Goal: Obtain resource: Download file/media

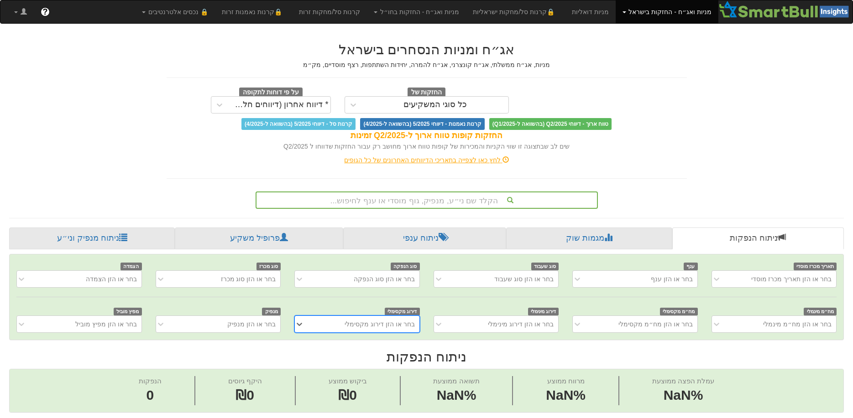
scroll to position [0, 7]
click at [435, 197] on div "הקלד שם ני״ע, מנפיק, גוף מוסדי או ענף לחיפוש..." at bounding box center [427, 200] width 342 height 17
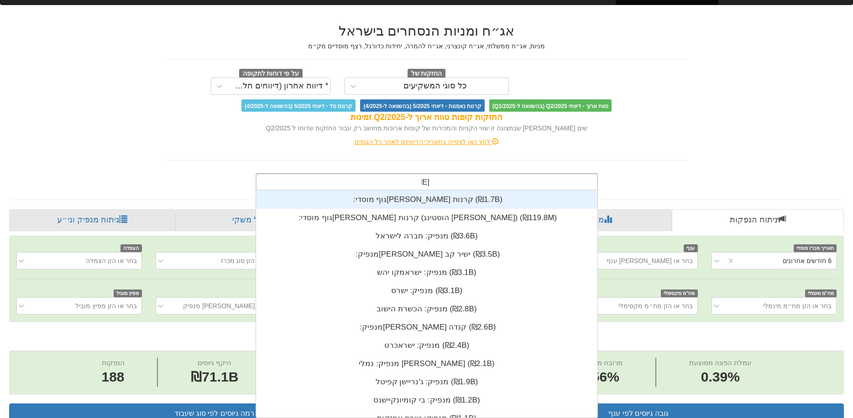
scroll to position [0, 0]
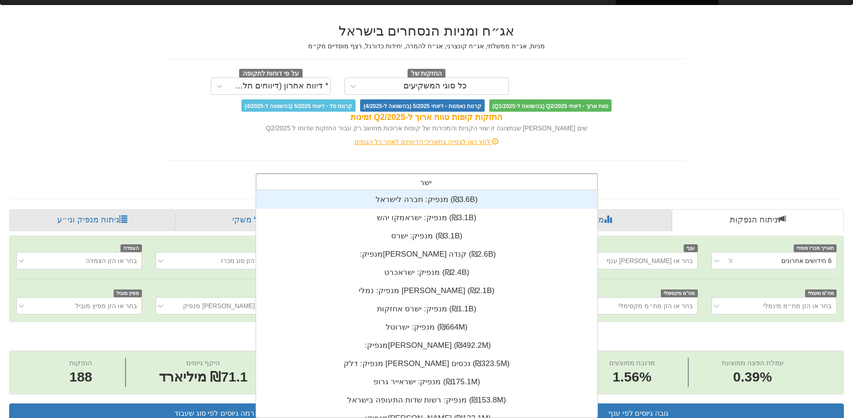
type input "ישרס"
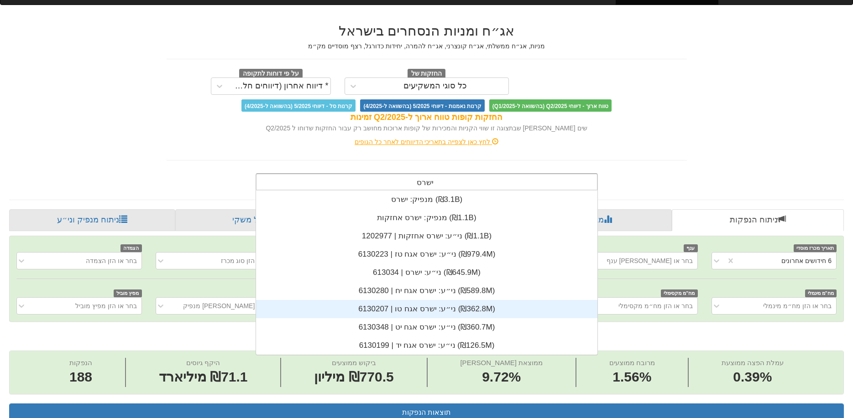
click at [436, 312] on div "ני״ע: ‏ישרס אגח טו | 6130207 ‎(₪362.8M)‎" at bounding box center [426, 309] width 341 height 18
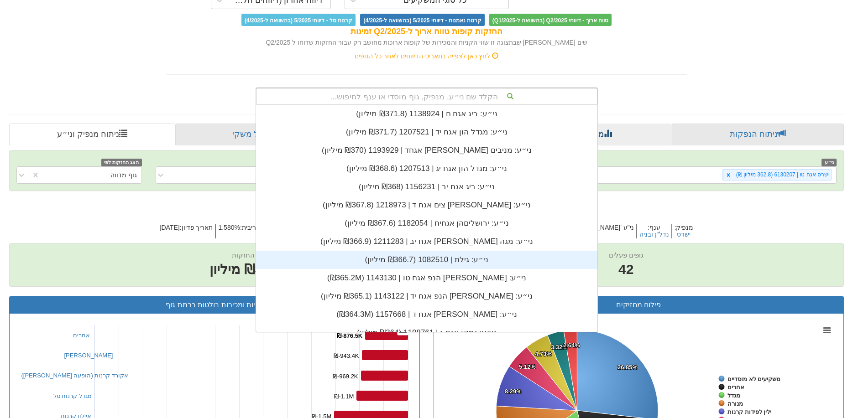
scroll to position [91, 0]
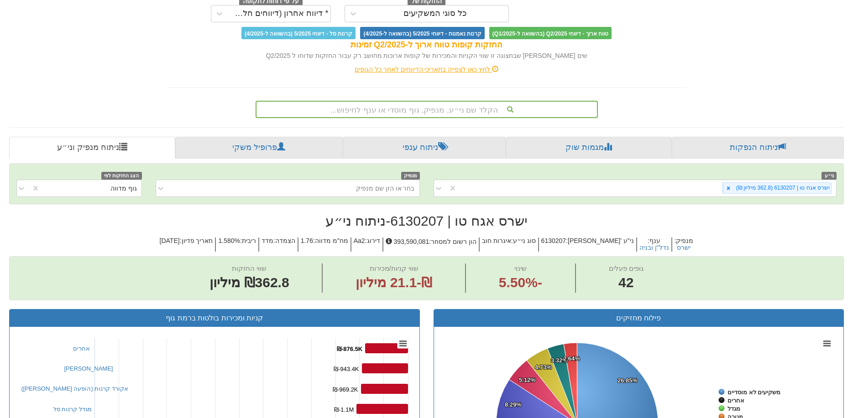
click at [641, 74] on div "לחץ כאן לצפייה בתאריכי הדיווחים לאחר כל הגופים" at bounding box center [427, 69] width 534 height 18
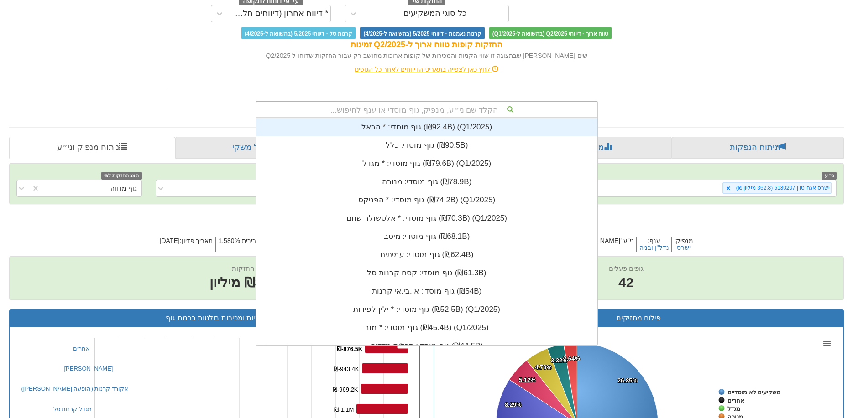
click at [411, 107] on font "הקלד שם ני״ע, מנפיק, גוף מוסדי או ענף לחיפוש..." at bounding box center [413, 110] width 167 height 9
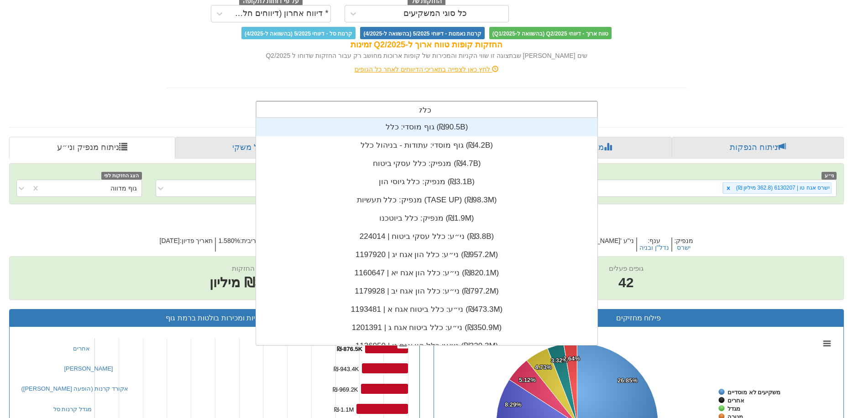
type input "כלל"
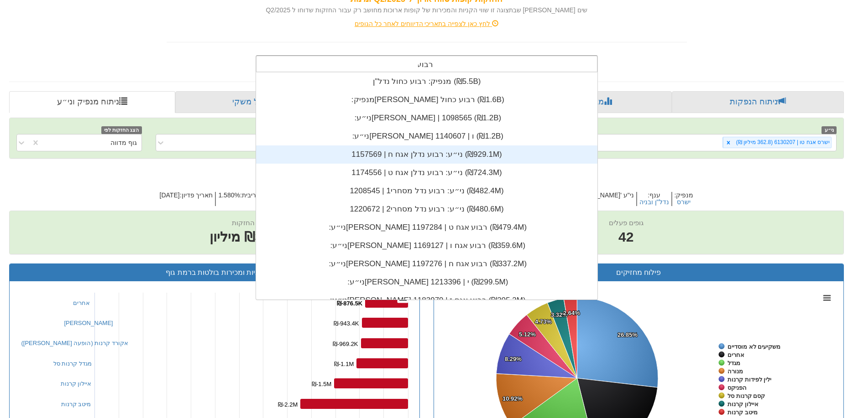
scroll to position [91, 0]
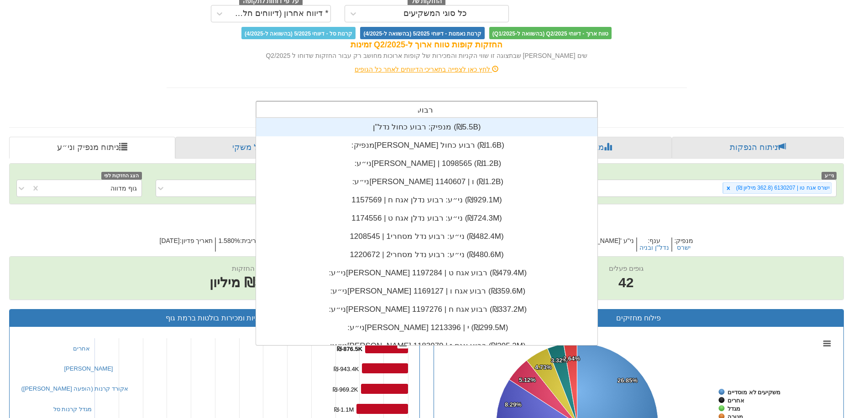
type input "רבו"
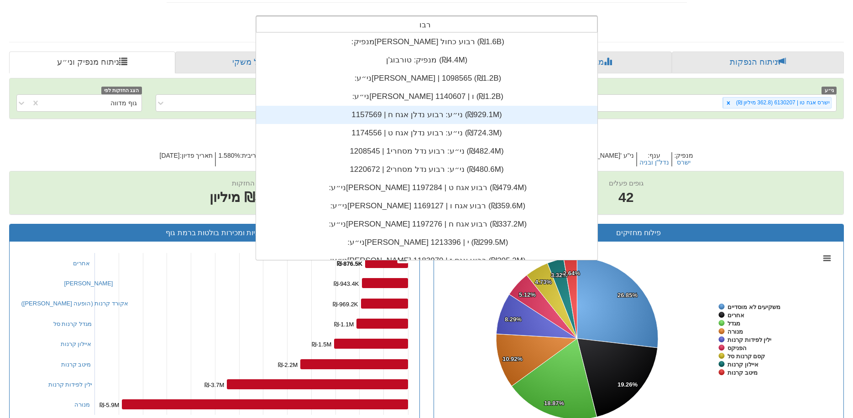
scroll to position [183, 0]
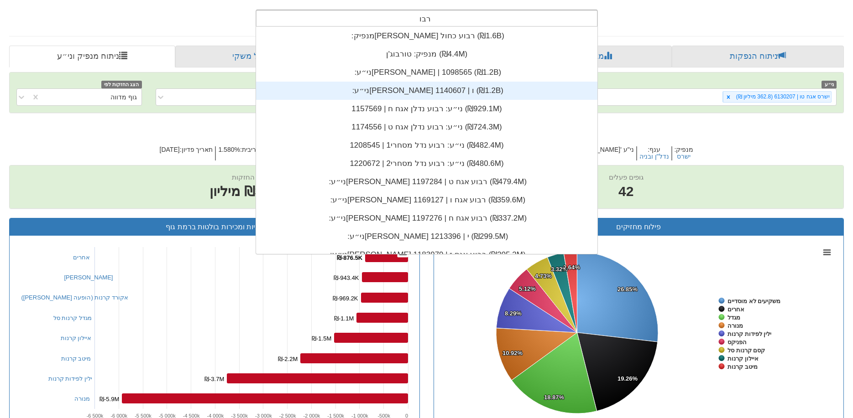
click at [423, 84] on div "ני״ע: ‏[PERSON_NAME] ו | 1140607 ‎(₪1.2B)‎" at bounding box center [426, 91] width 341 height 18
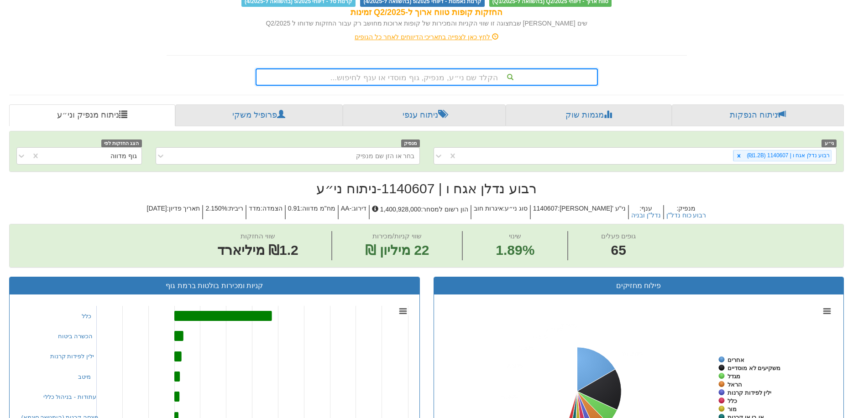
scroll to position [137, 0]
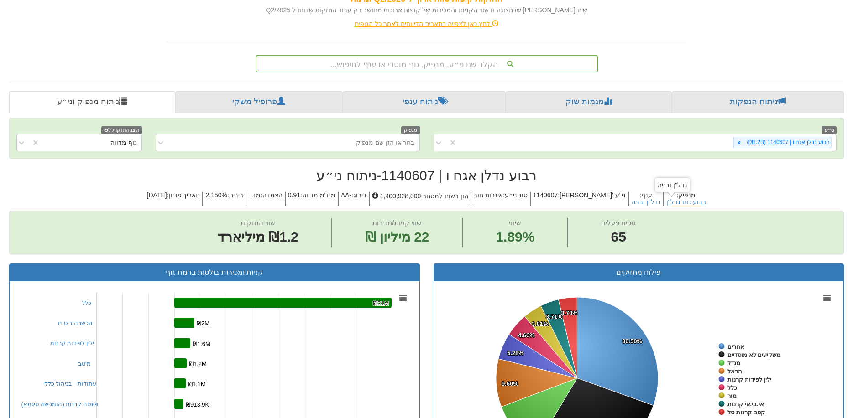
click at [683, 201] on font "רבוע כוח נדל"ן" at bounding box center [686, 202] width 40 height 7
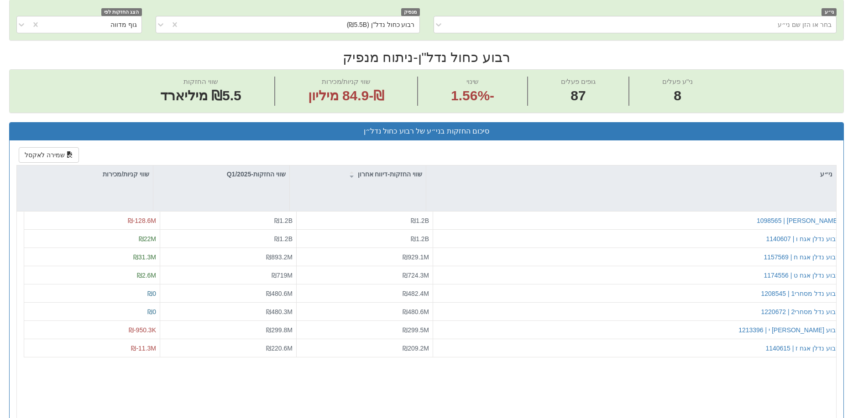
scroll to position [274, 0]
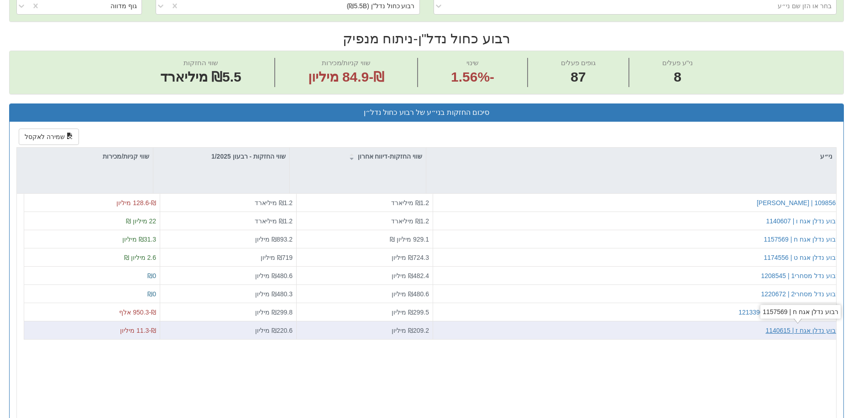
click at [806, 329] on font "רבוע נדלן אגח ז | 1140615" at bounding box center [802, 330] width 74 height 7
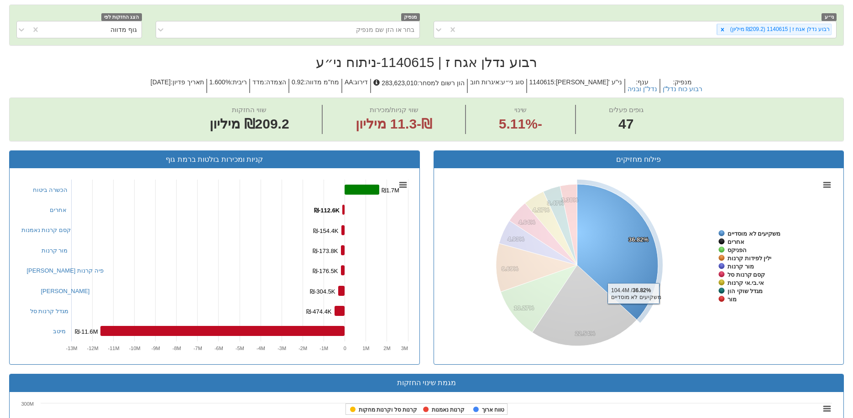
scroll to position [91, 0]
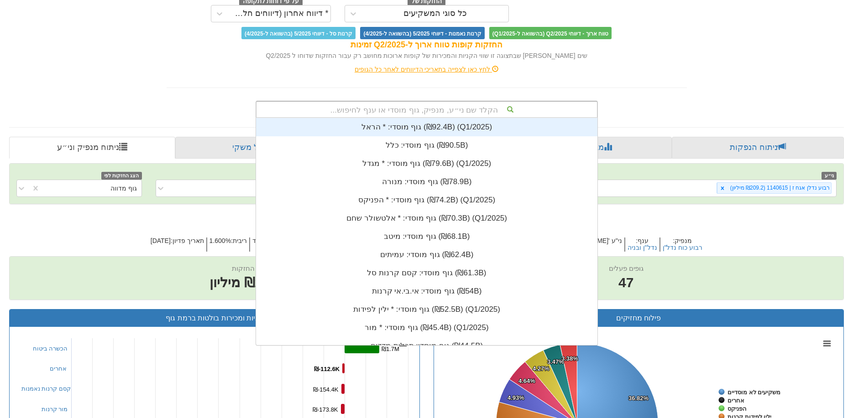
click at [447, 104] on div "הקלד שם ני״ע, מנפיק, גוף מוסדי או ענף לחיפוש..." at bounding box center [426, 110] width 340 height 16
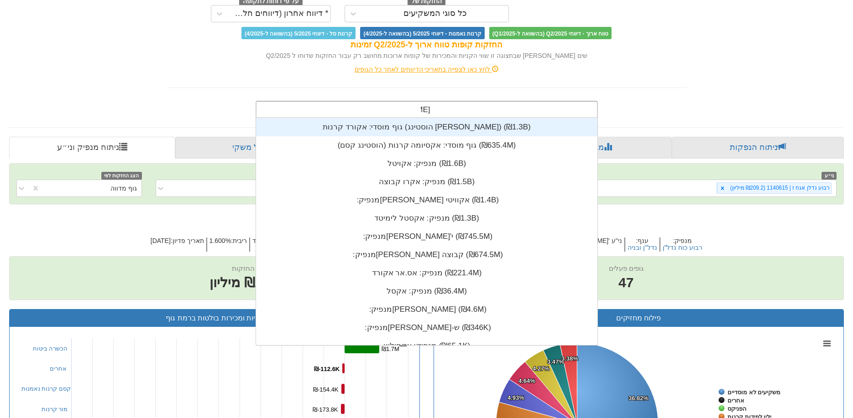
type input "אקרו"
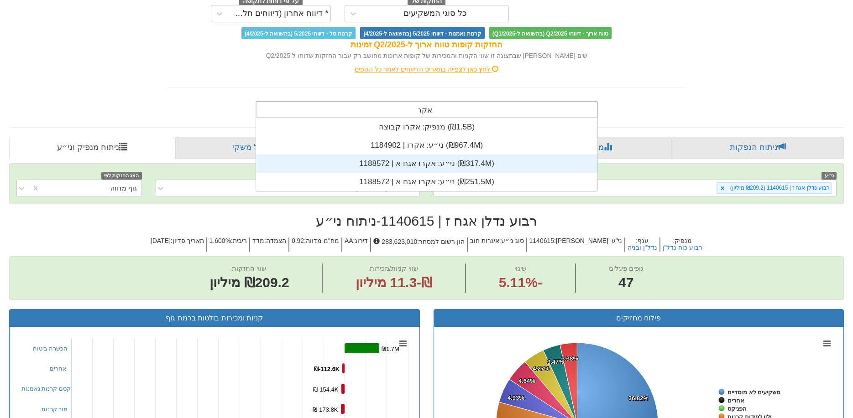
click at [434, 160] on div "ני״ע: ‏אקרו אגח א | 1188572 ‎(₪317.4M)‎" at bounding box center [426, 164] width 341 height 18
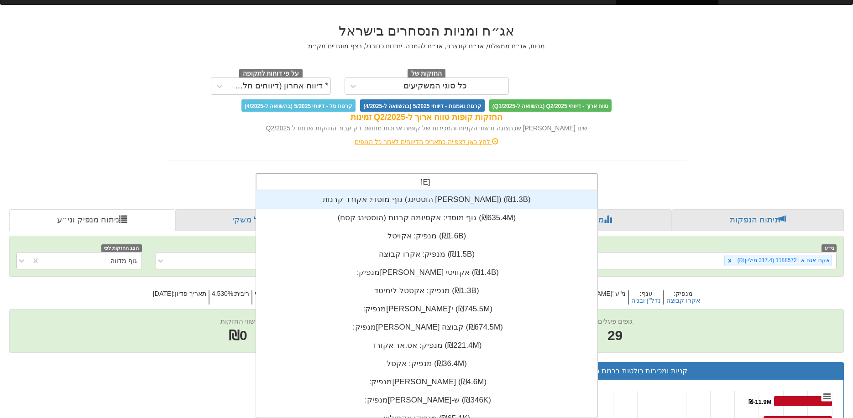
scroll to position [110, 0]
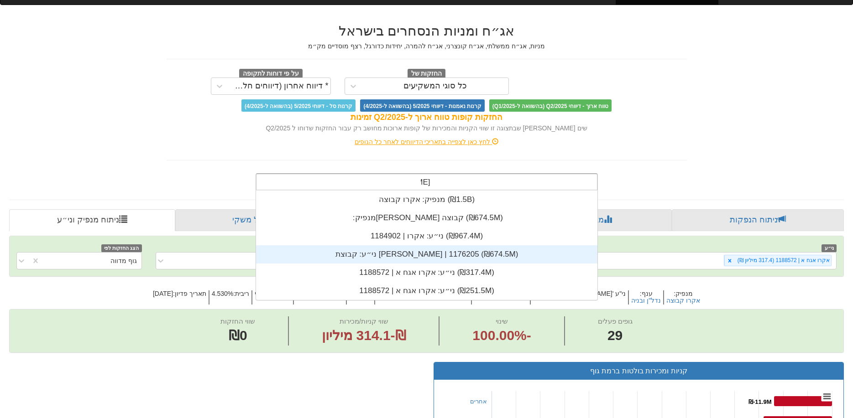
type input "[PERSON_NAME]"
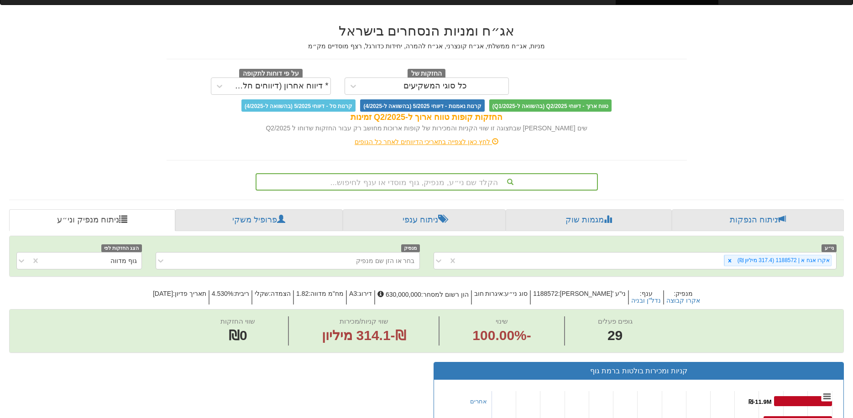
click at [419, 182] on font "הקלד שם ני״ע, מנפיק, גוף מוסדי או ענף לחיפוש..." at bounding box center [413, 182] width 167 height 9
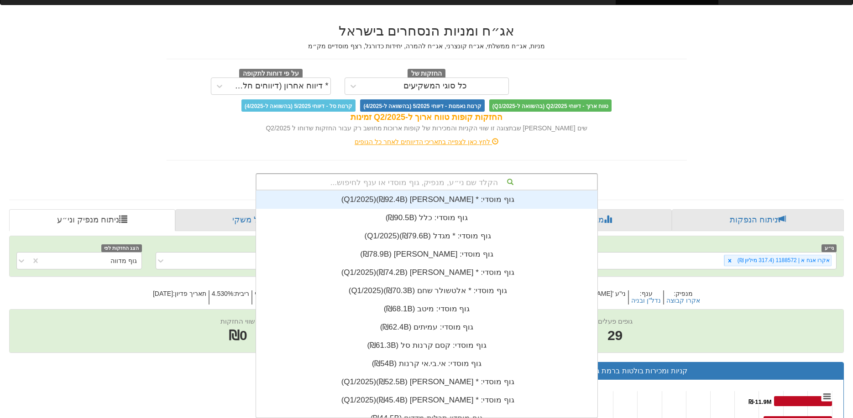
scroll to position [7, 0]
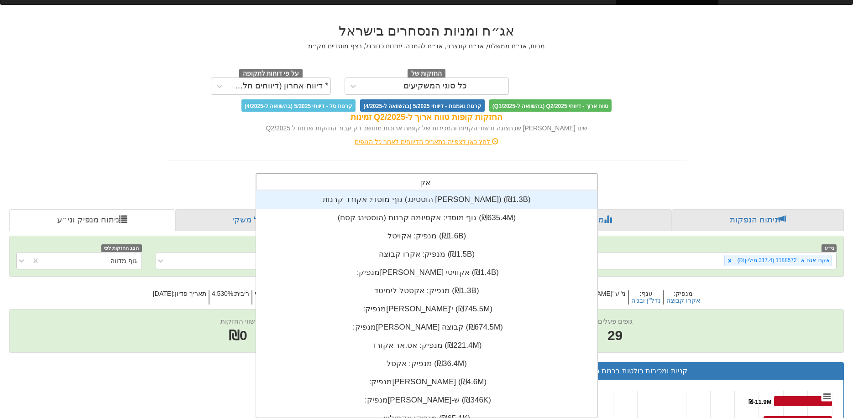
type input "[PERSON_NAME]"
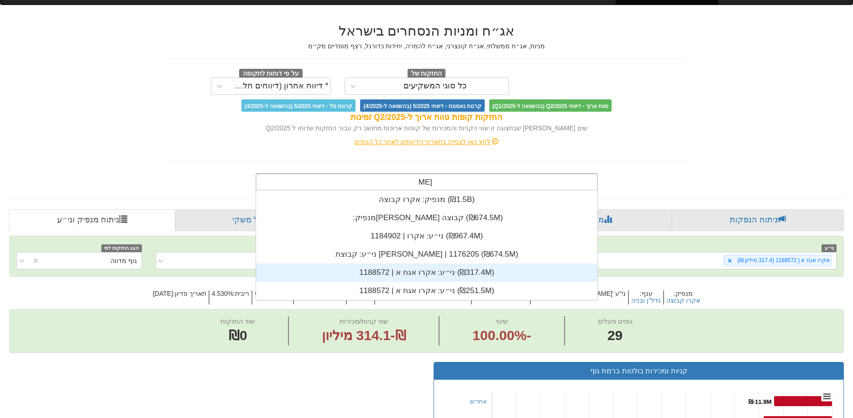
click at [423, 271] on div "ני״ע: ‏אקרו אגח א | 1188572 ‎(₪317.4M)‎" at bounding box center [426, 273] width 341 height 18
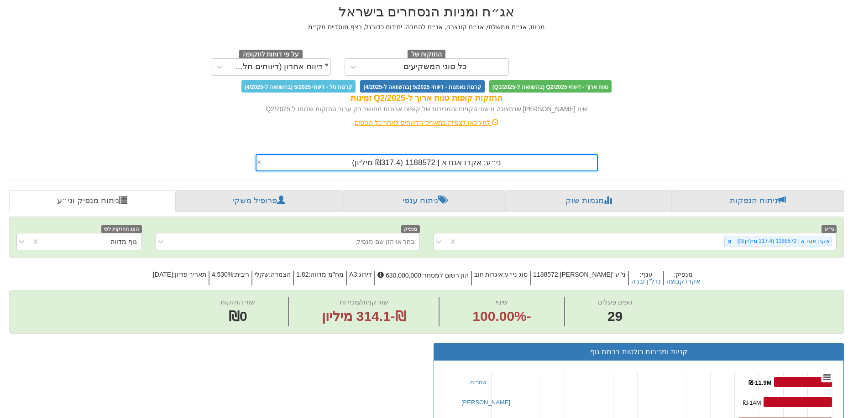
scroll to position [37, 0]
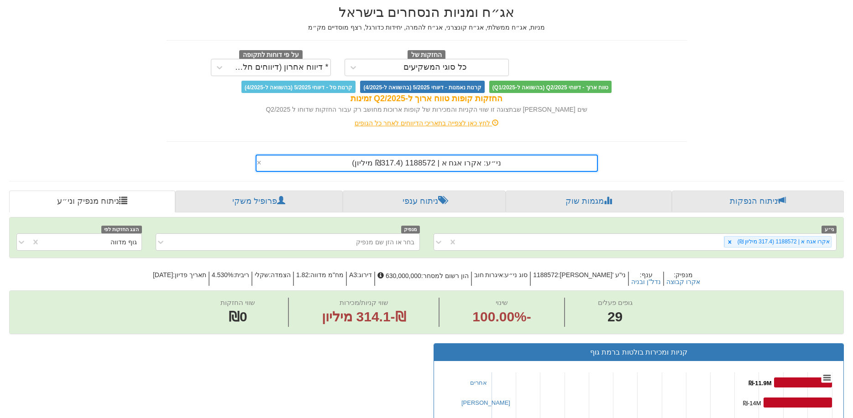
click at [454, 166] on font "ני״ע: ‏אקרו אגח א | 1188572 ‏(₪317.4 מיליון)‎" at bounding box center [426, 163] width 149 height 9
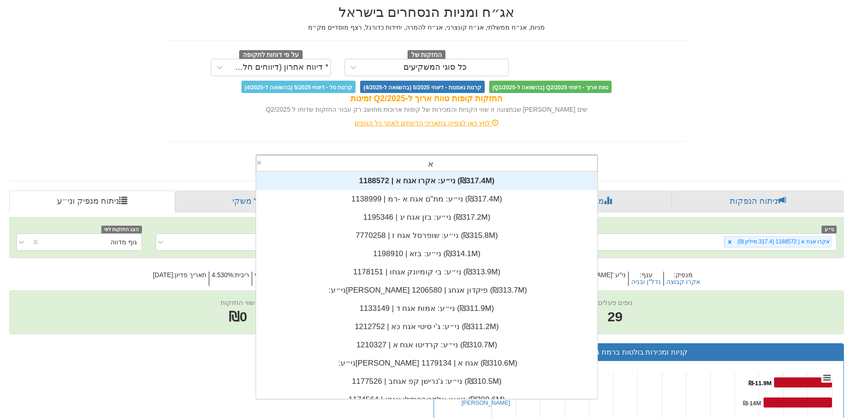
scroll to position [347, 0]
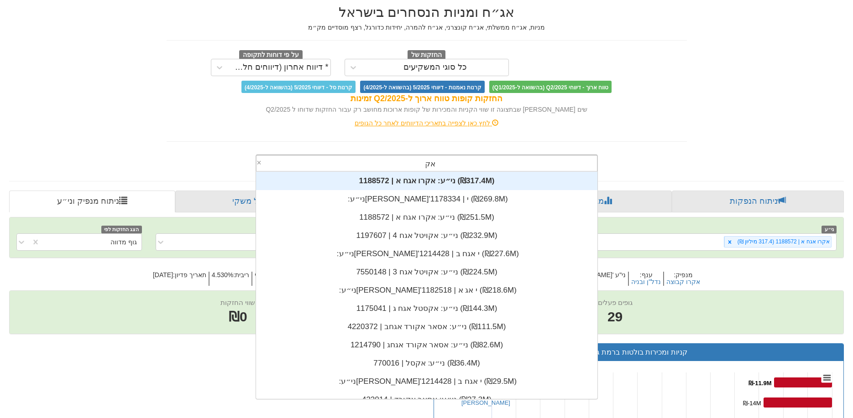
type input "[PERSON_NAME]"
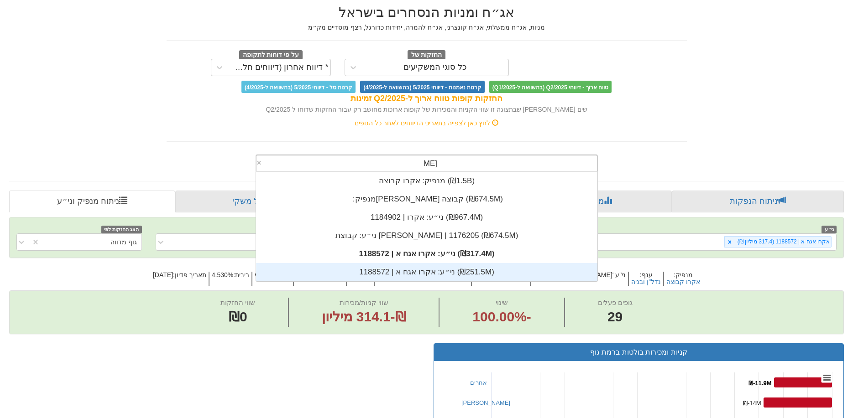
click at [418, 268] on div "ני״ע: ‏אקרו אגח א | 1188572 ‎(₪251.5M)‎" at bounding box center [426, 272] width 341 height 18
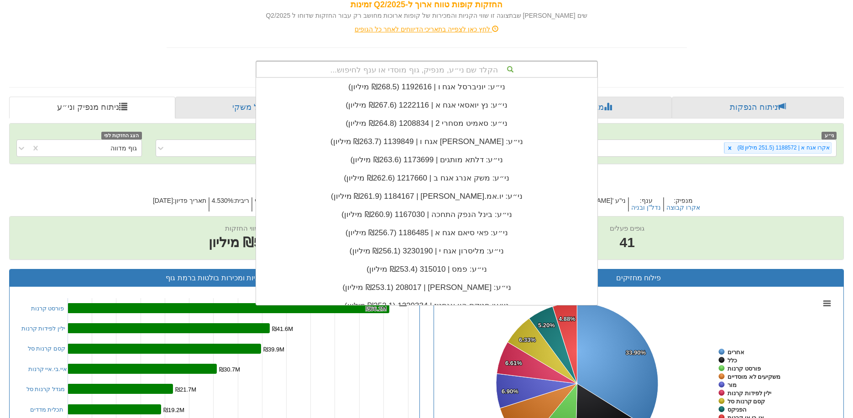
scroll to position [137, 0]
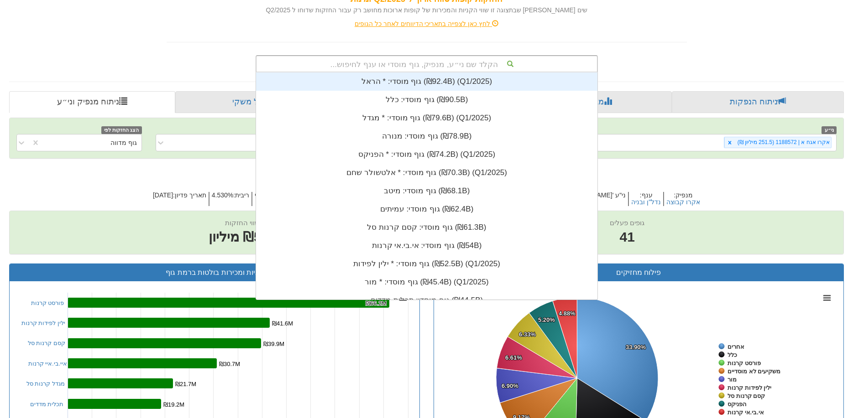
click at [449, 64] on font "הקלד שם ני״ע, מנפיק, גוף מוסדי או ענף לחיפוש..." at bounding box center [413, 64] width 167 height 9
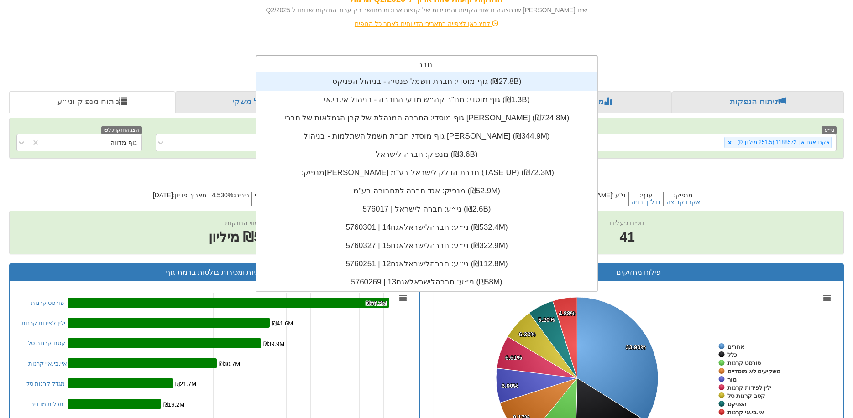
type input "חברה"
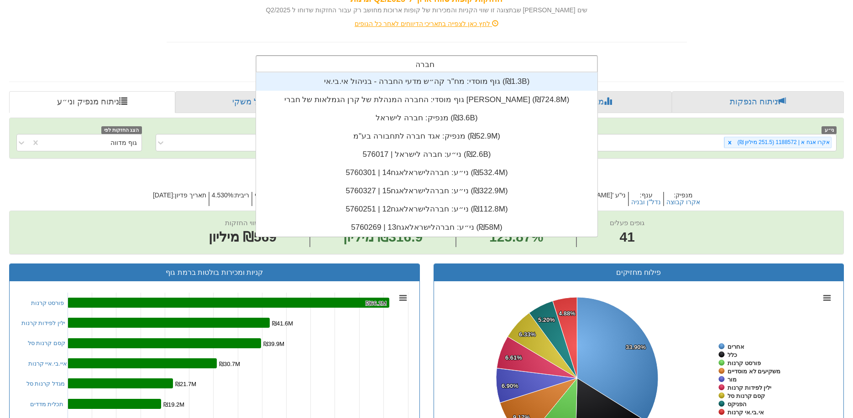
scroll to position [164, 0]
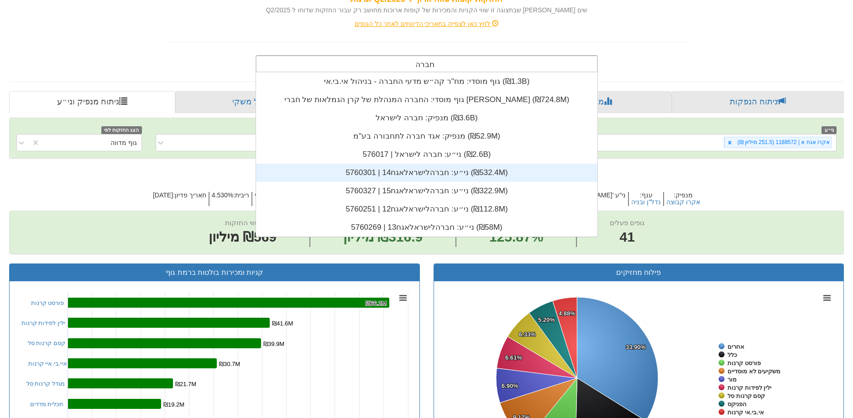
click at [417, 170] on div "ני״ע: ‏חברהלישראלאגח14 | 5760301 ‎(₪532.4M)‎" at bounding box center [426, 173] width 341 height 18
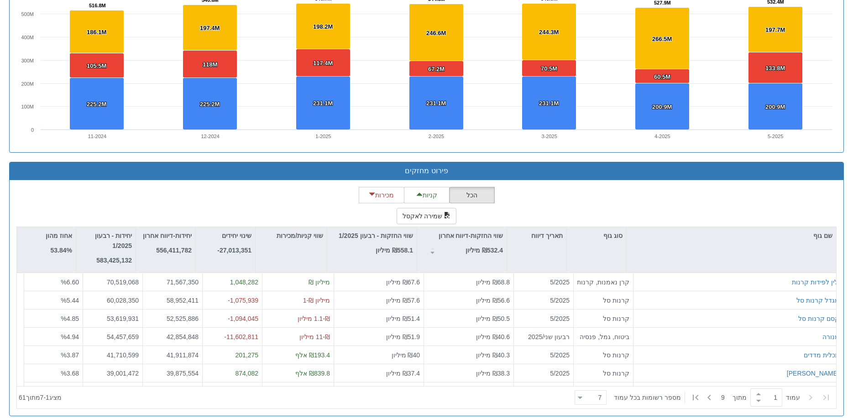
scroll to position [696, 0]
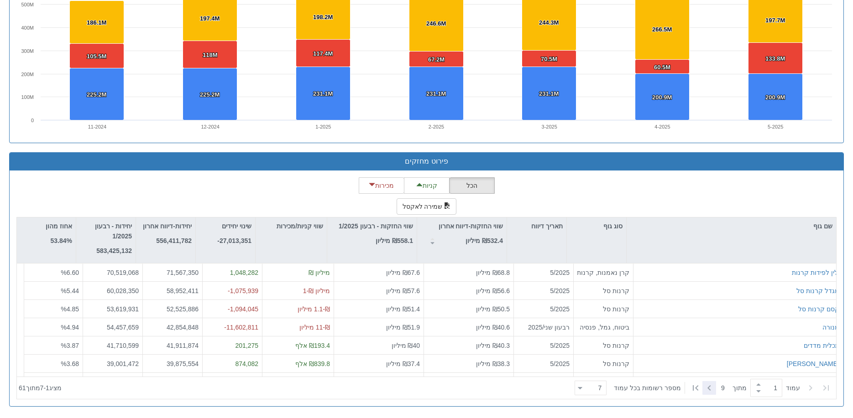
click at [708, 390] on icon at bounding box center [708, 388] width 3 height 5
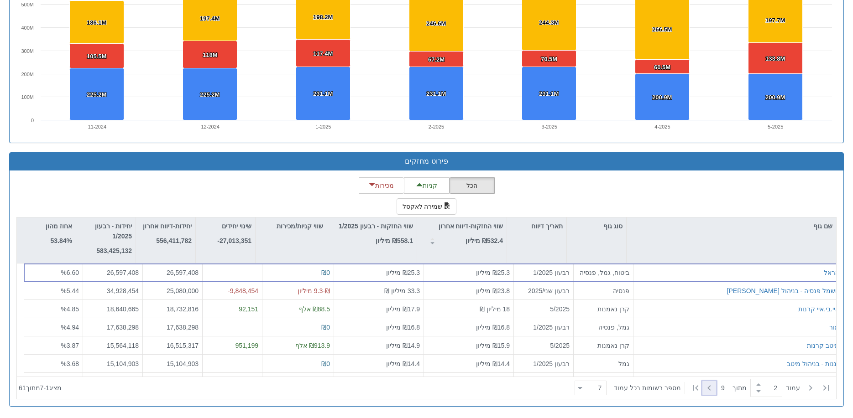
click at [708, 390] on icon at bounding box center [708, 388] width 3 height 5
type input "3"
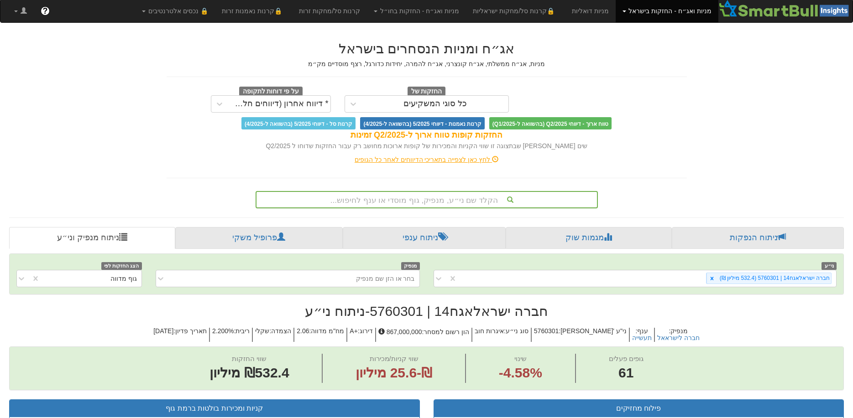
scroll to position [0, 0]
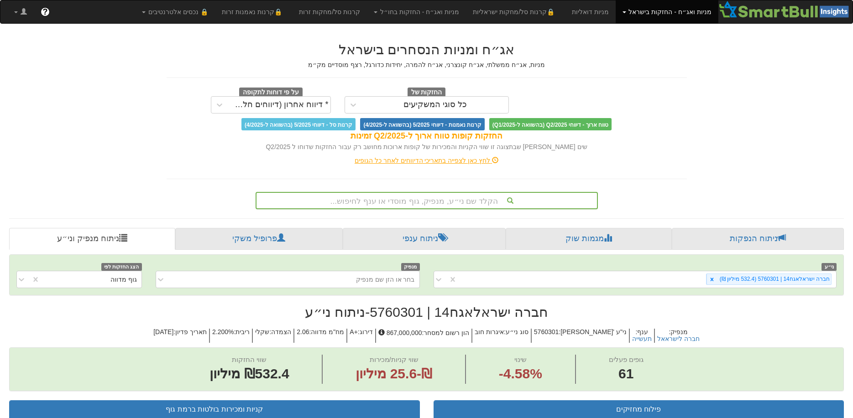
click at [440, 200] on div "הקלד שם ני״ע, מנפיק, גוף מוסדי או ענף לחיפוש..." at bounding box center [427, 200] width 342 height 17
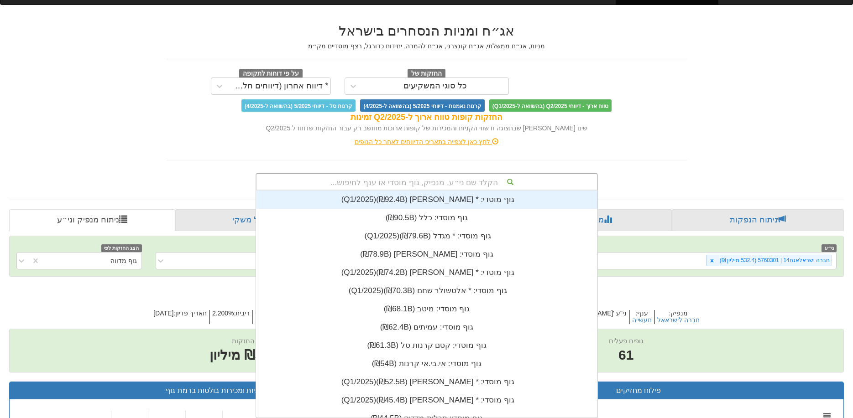
scroll to position [227, 0]
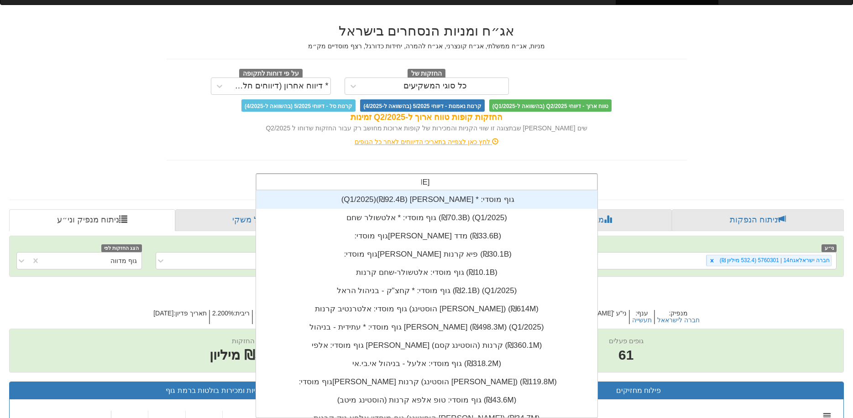
type input "אלקו"
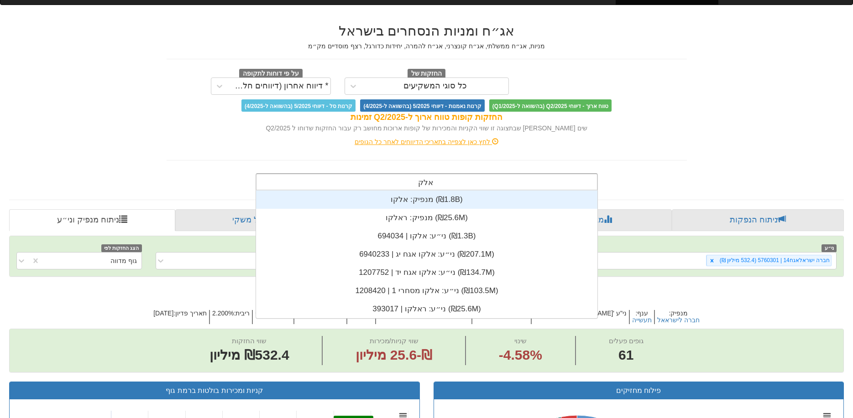
scroll to position [128, 0]
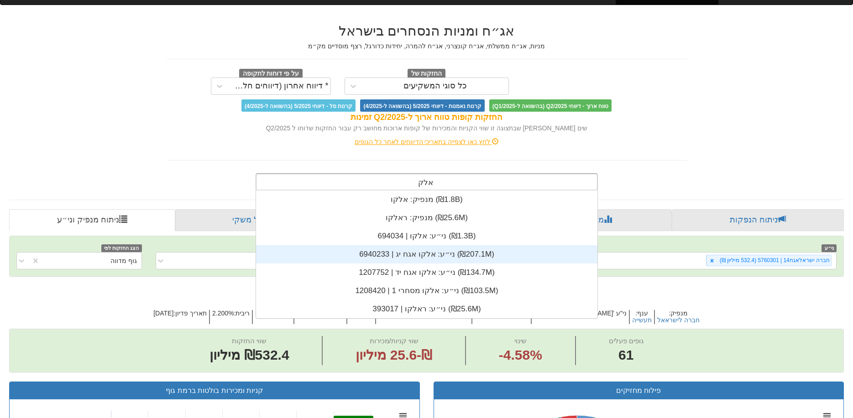
click at [447, 264] on div "ני״ע: ‏אלקו אגח יד | 1207752 ‎(₪134.7M)‎" at bounding box center [426, 273] width 341 height 18
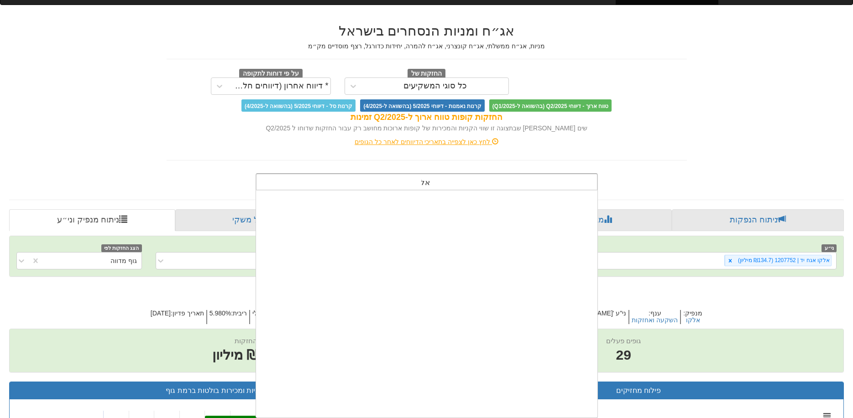
scroll to position [227, 0]
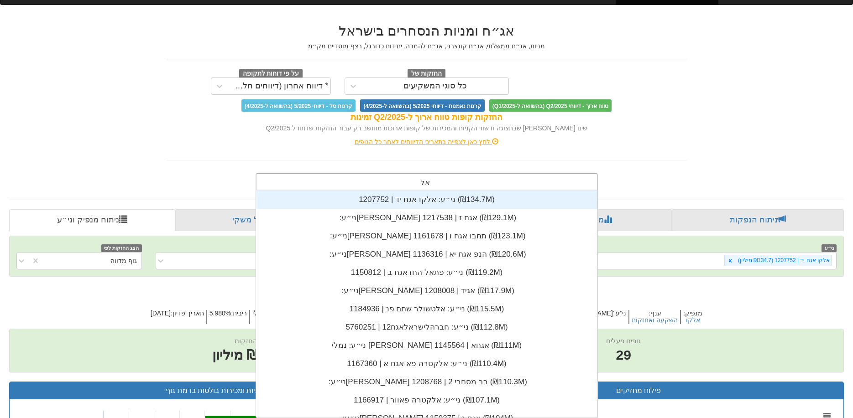
type input "[PERSON_NAME]"
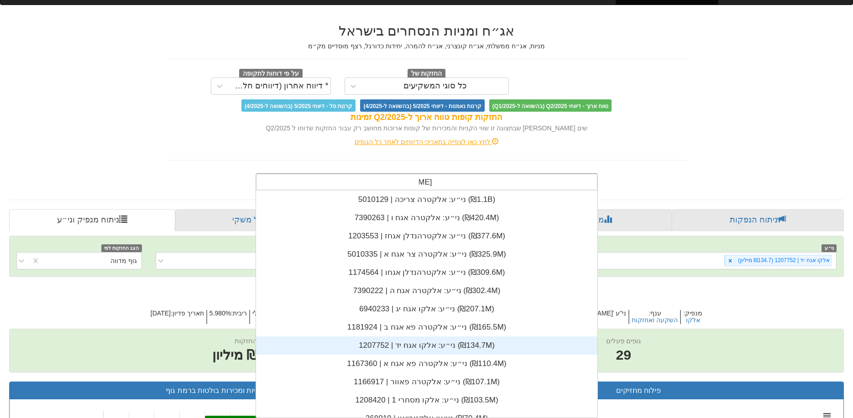
scroll to position [183, 0]
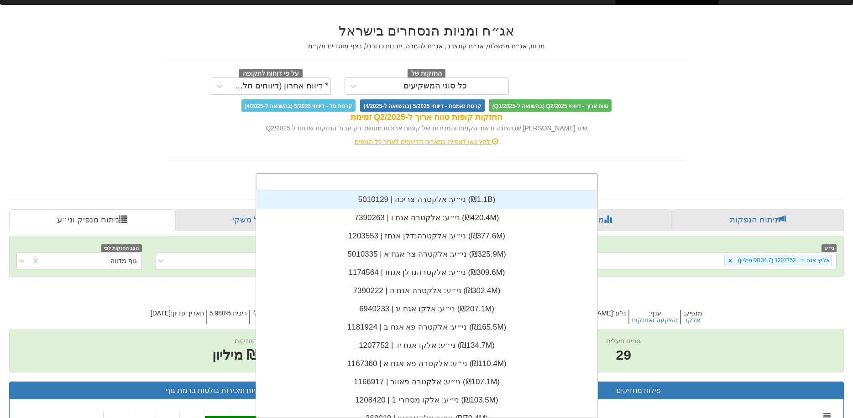
click at [624, 134] on div "לחץ כאן לצפייה בתאריכי הדיווחים לאחר כל הגופים" at bounding box center [427, 142] width 534 height 18
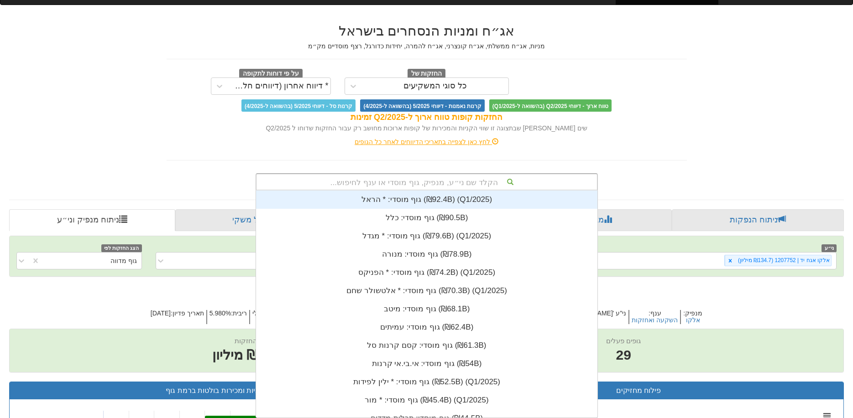
click at [404, 179] on font "הקלד שם ני״ע, מנפיק, גוף מוסדי או ענף לחיפוש..." at bounding box center [413, 182] width 167 height 9
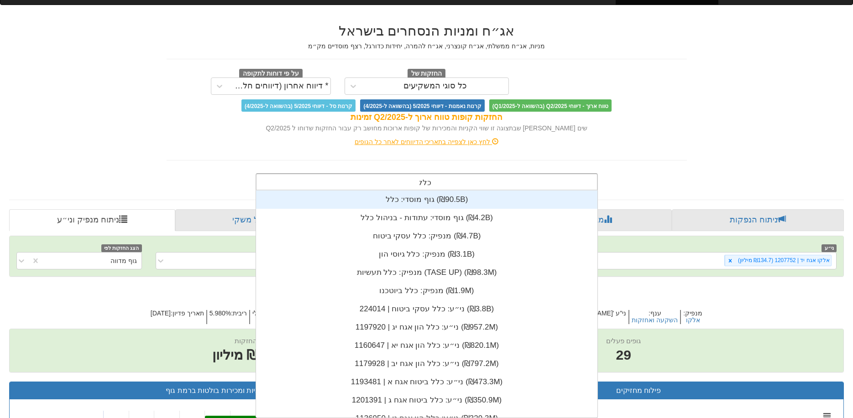
type input "כלל"
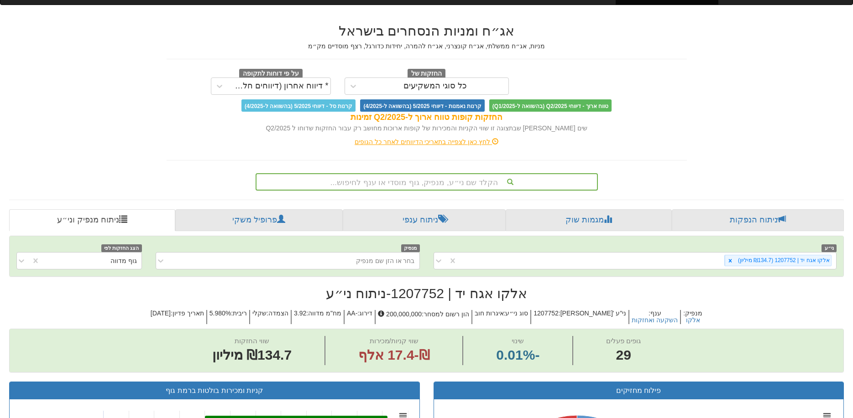
click at [454, 182] on font "הקלד שם ני״ע, מנפיק, גוף מוסדי או ענף לחיפוש..." at bounding box center [413, 182] width 167 height 9
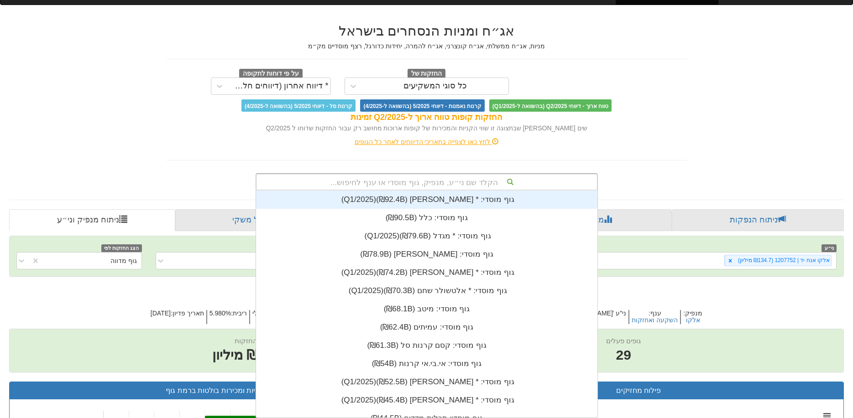
scroll to position [0, 0]
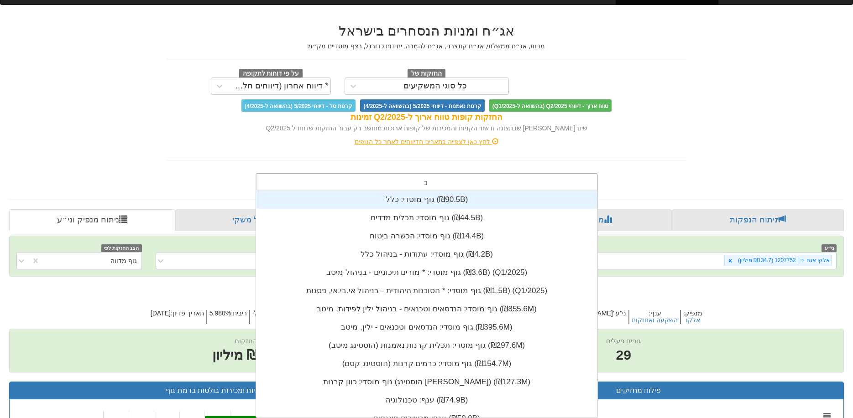
type input "כלל"
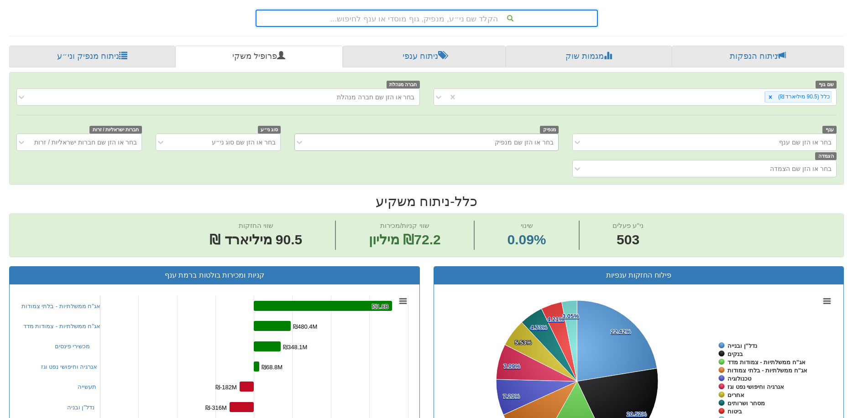
click at [511, 141] on font "בחר או הזן שם מנפיק" at bounding box center [524, 142] width 59 height 7
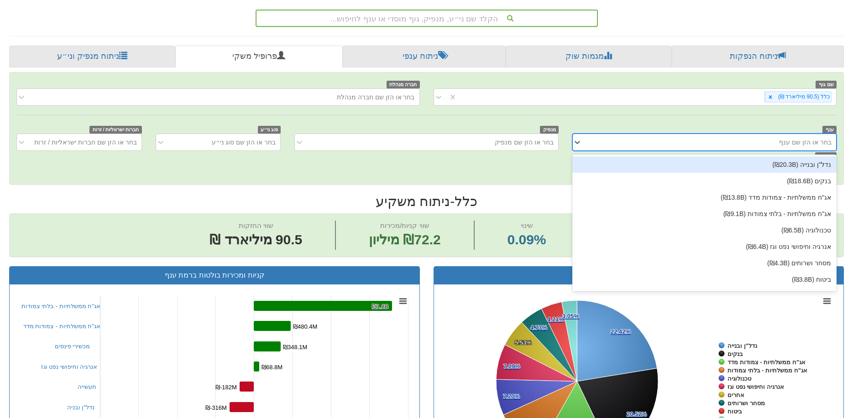
click at [600, 146] on div "בחר או הזן שם ענף" at bounding box center [711, 142] width 249 height 15
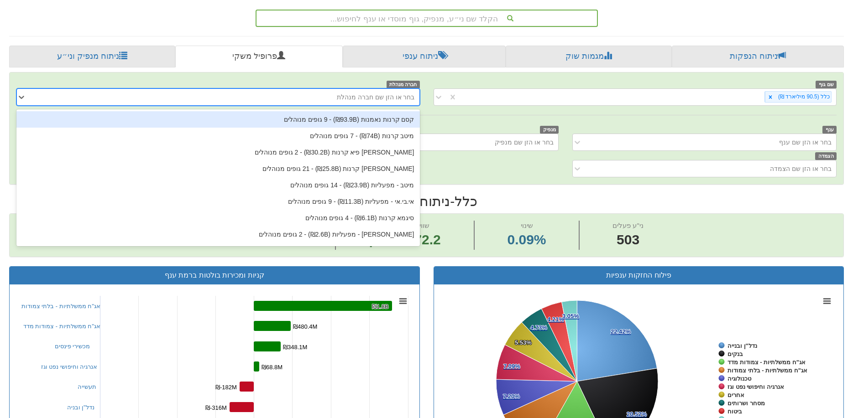
click at [233, 103] on div "בחר או הזן שם חברה מנהלת" at bounding box center [225, 97] width 388 height 15
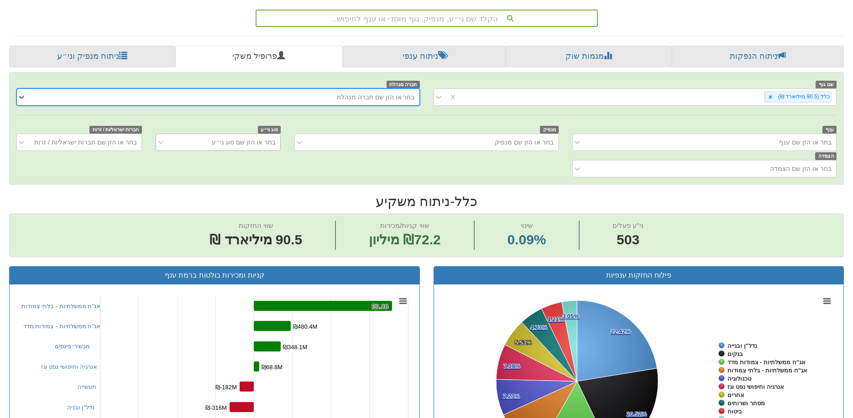
click at [247, 142] on font "בחר או הזן שם סוג ני״ע" at bounding box center [244, 142] width 64 height 7
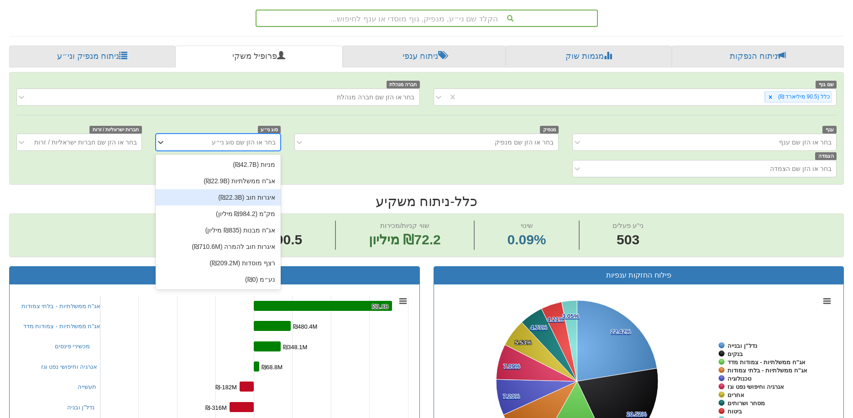
click at [249, 197] on font "איגרות חוב (₪22.3B)" at bounding box center [246, 197] width 57 height 7
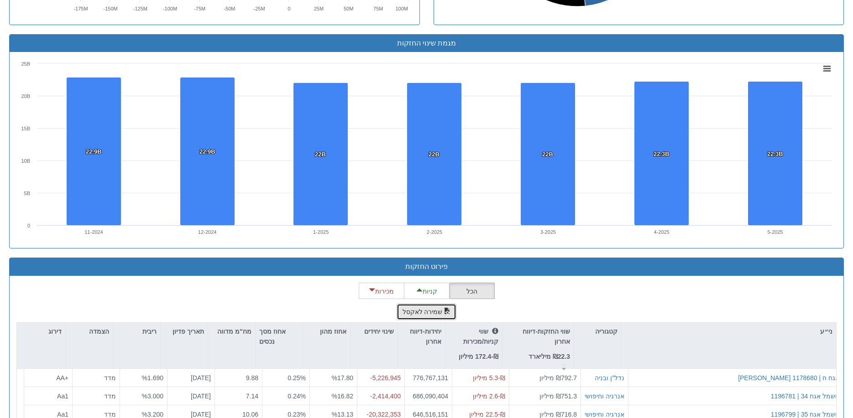
click at [427, 315] on font "שמירה לאקסל" at bounding box center [422, 312] width 40 height 7
